Goal: Transaction & Acquisition: Book appointment/travel/reservation

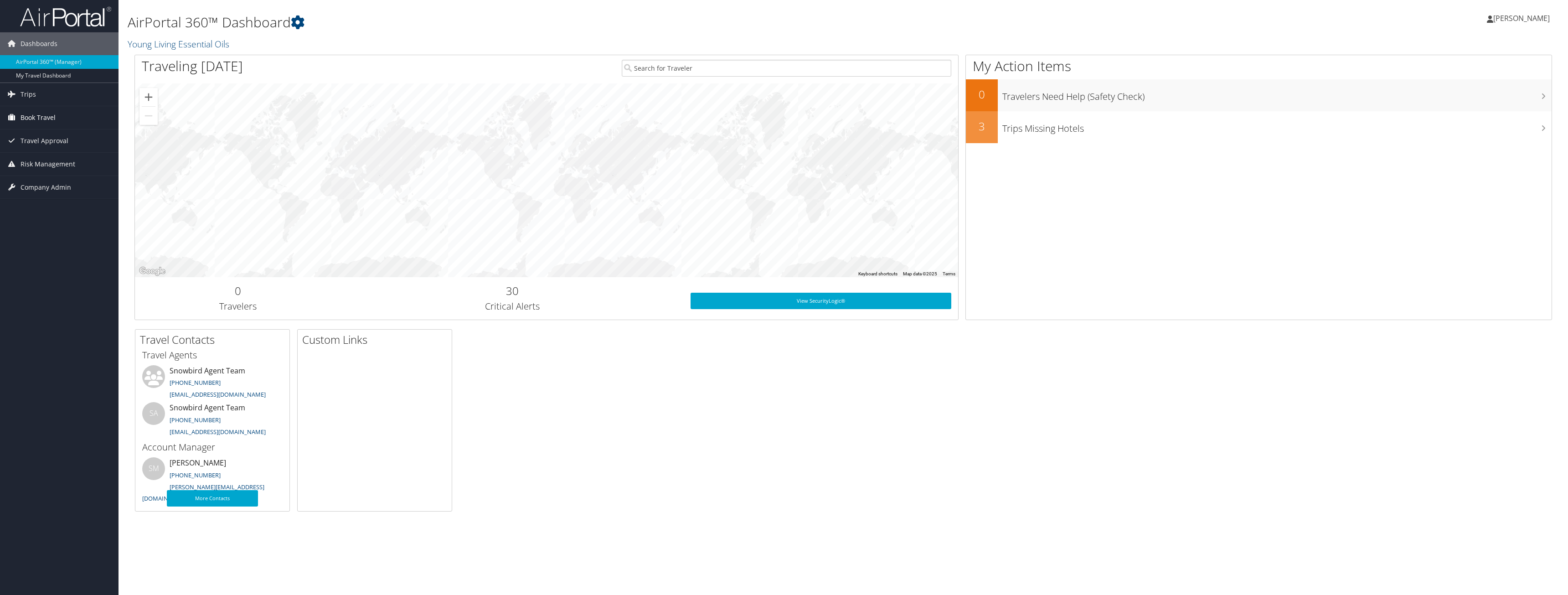
click at [29, 121] on span "Book Travel" at bounding box center [38, 117] width 35 height 23
click at [32, 166] on link "Book/Manage Online Trips" at bounding box center [59, 163] width 118 height 14
